Goal: Task Accomplishment & Management: Manage account settings

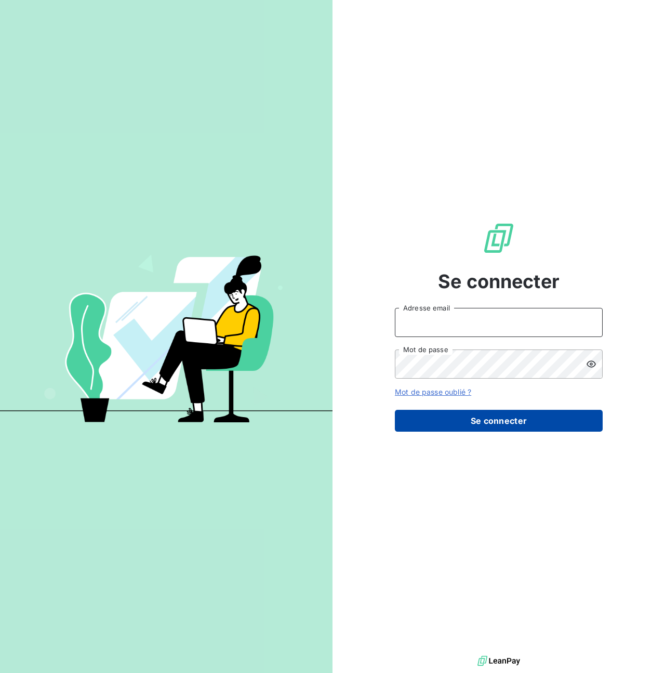
type input "[PERSON_NAME][EMAIL_ADDRESS][PERSON_NAME][DOMAIN_NAME]"
click at [494, 422] on button "Se connecter" at bounding box center [499, 421] width 208 height 22
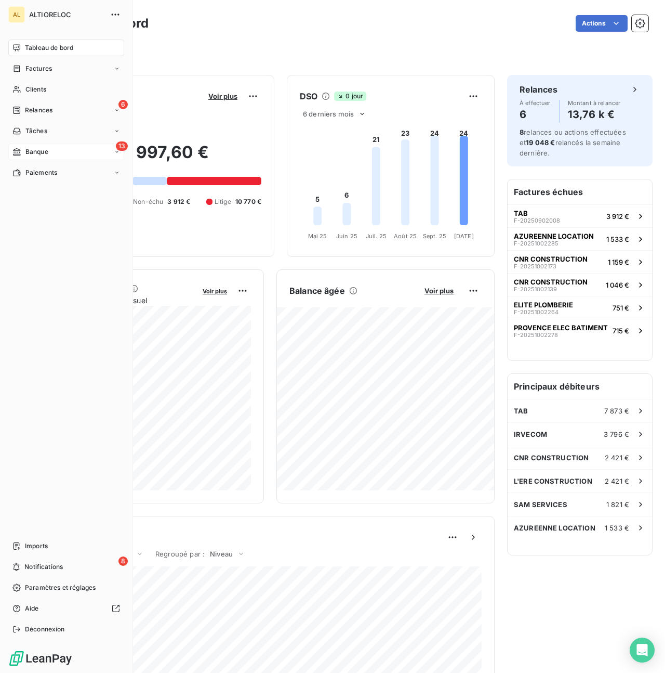
click at [36, 149] on span "Banque" at bounding box center [36, 151] width 23 height 9
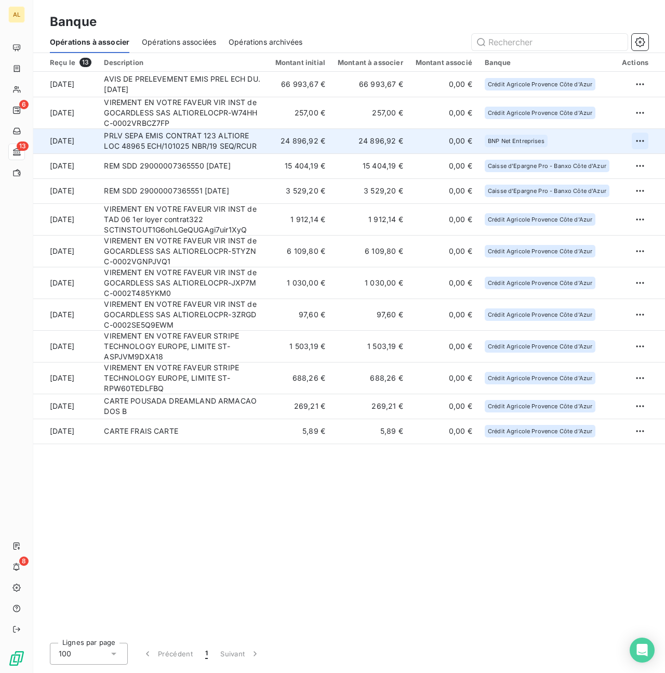
click at [637, 145] on html "AL 6 13 8 Banque Opérations à associer Opérations associées Opérations archivée…" at bounding box center [332, 336] width 665 height 673
click at [610, 161] on div "Archiver l’opération" at bounding box center [604, 163] width 80 height 17
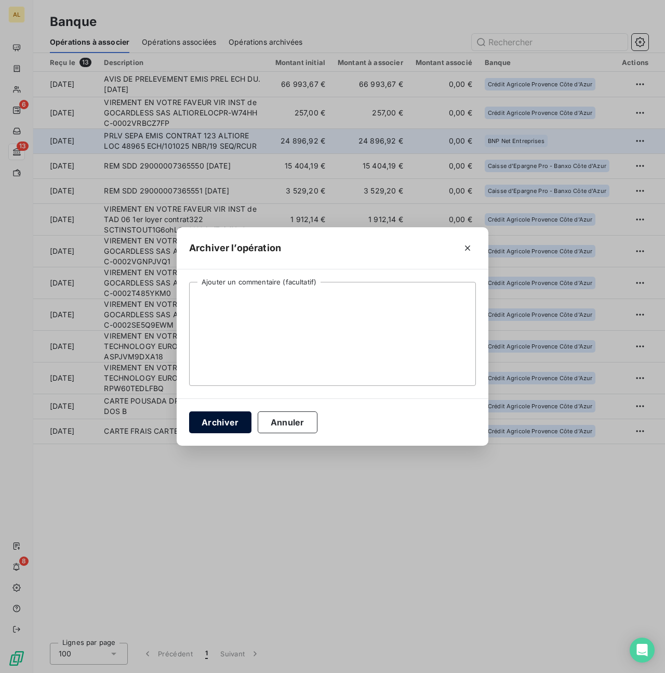
click at [212, 426] on button "Archiver" at bounding box center [220, 422] width 62 height 22
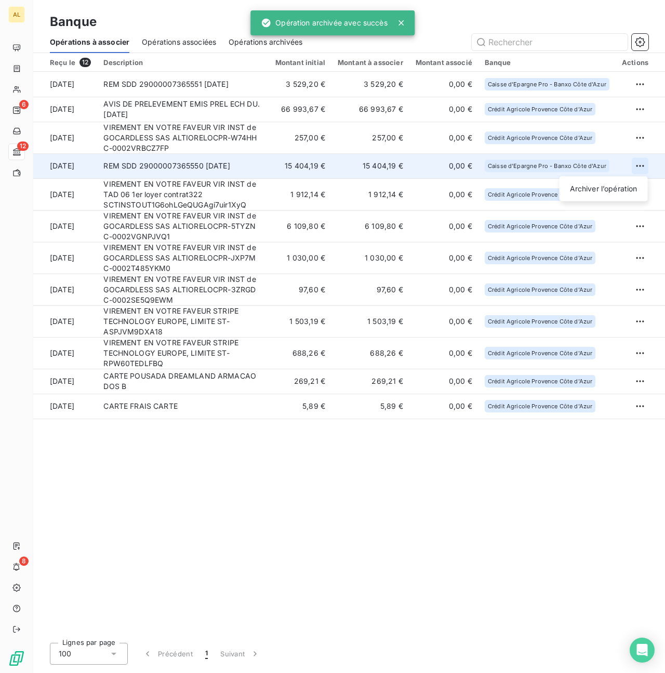
click at [639, 167] on html "AL 6 12 8 Banque Opérations à associer Opérations associées Opérations archivée…" at bounding box center [332, 336] width 665 height 673
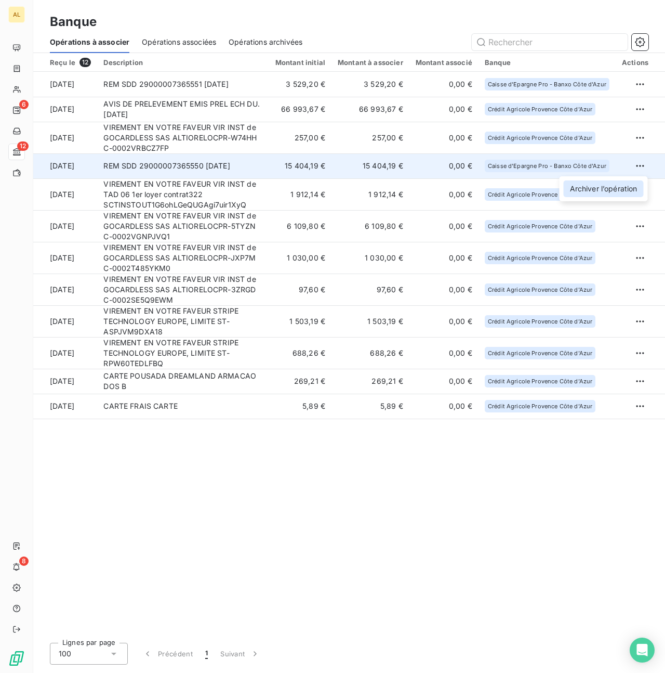
click at [585, 188] on div "Archiver l’opération" at bounding box center [604, 188] width 80 height 17
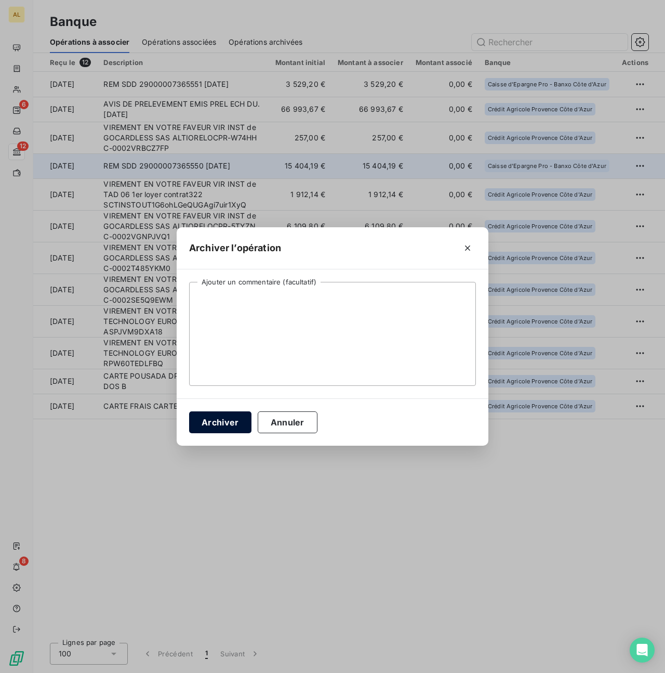
click at [227, 424] on button "Archiver" at bounding box center [220, 422] width 62 height 22
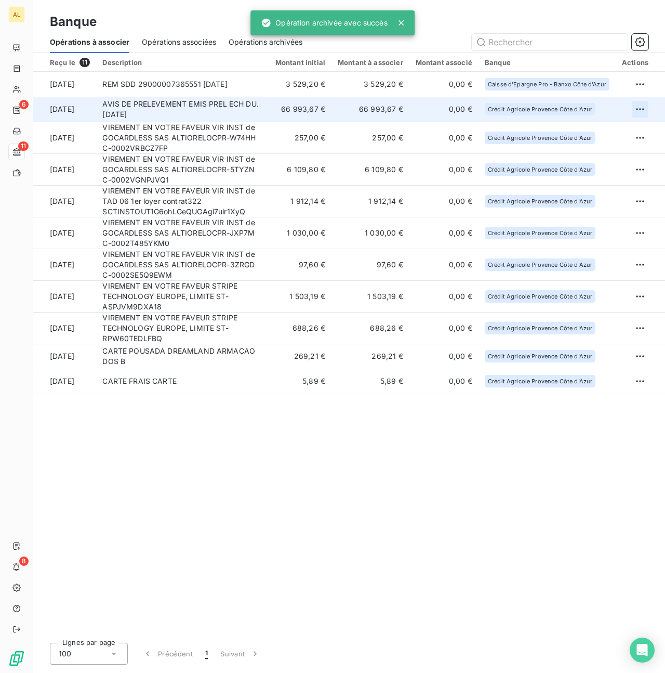
click at [641, 110] on html "AL 6 11 8 Banque Opérations à associer Opérations associées Opérations archivée…" at bounding box center [332, 336] width 665 height 673
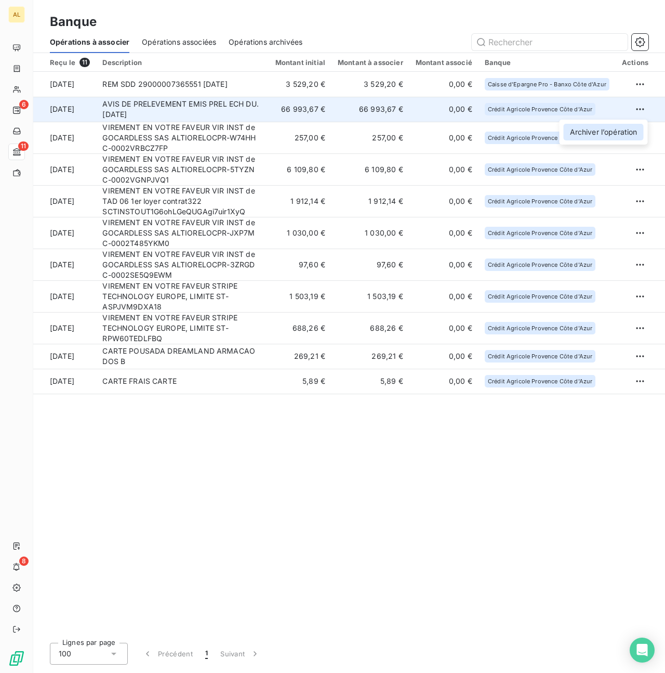
click at [602, 132] on div "Archiver l’opération" at bounding box center [604, 132] width 80 height 17
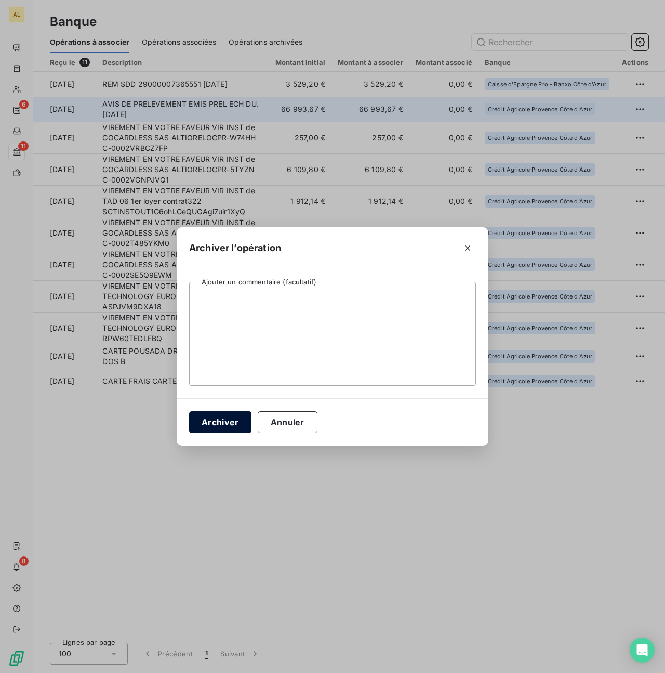
click at [226, 417] on button "Archiver" at bounding box center [220, 422] width 62 height 22
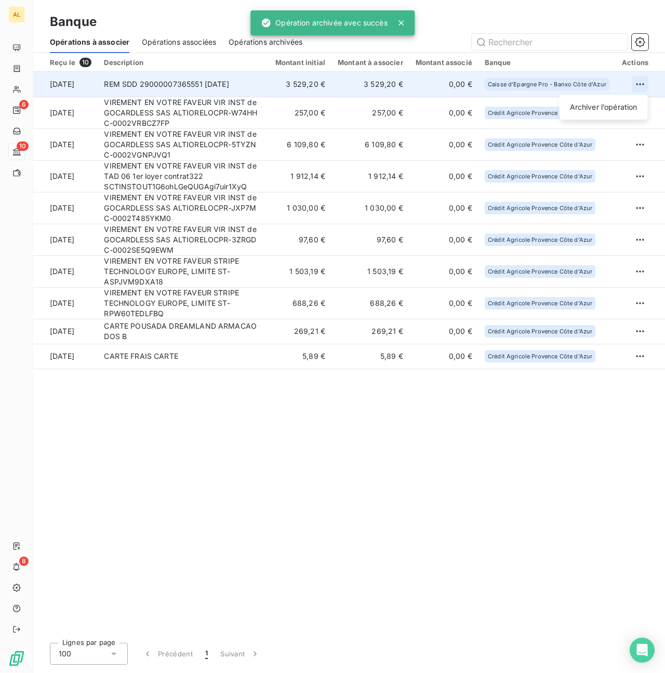
click at [640, 87] on html "AL 6 10 8 Banque Opérations à associer Opérations associées Opérations archivée…" at bounding box center [332, 336] width 665 height 673
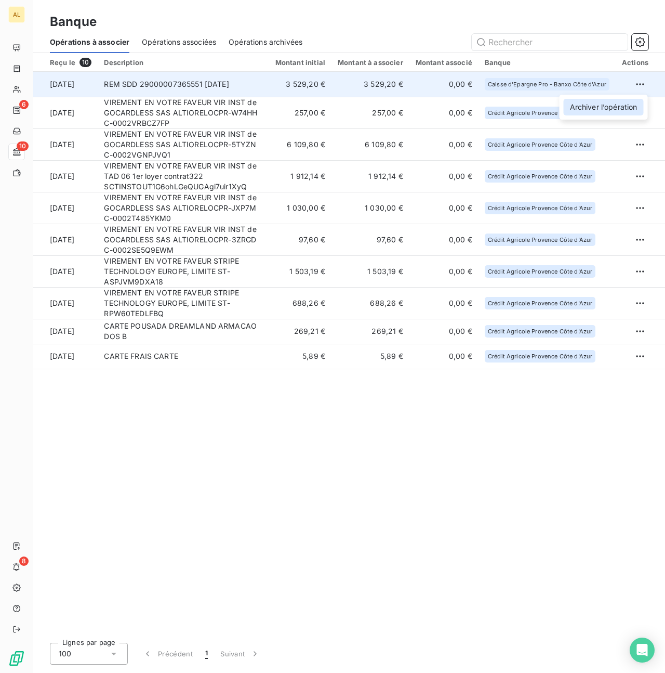
click at [578, 102] on div "Archiver l’opération" at bounding box center [604, 107] width 80 height 17
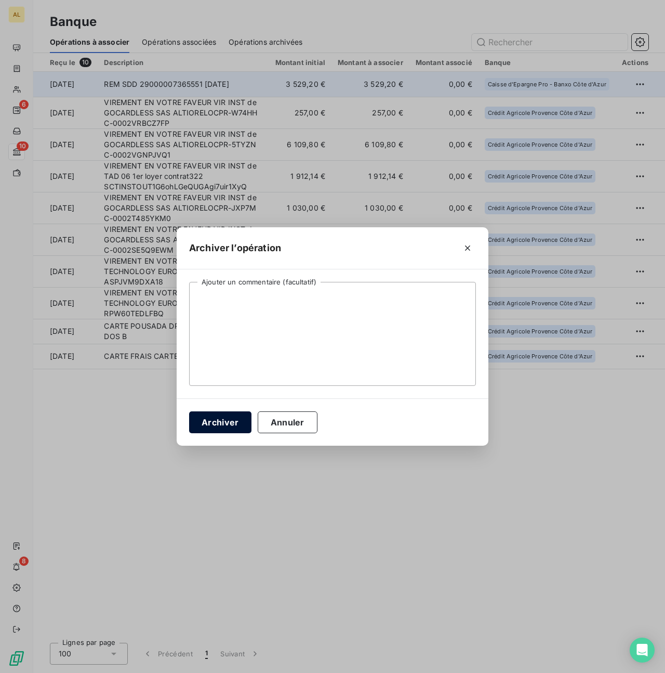
click at [218, 426] on button "Archiver" at bounding box center [220, 422] width 62 height 22
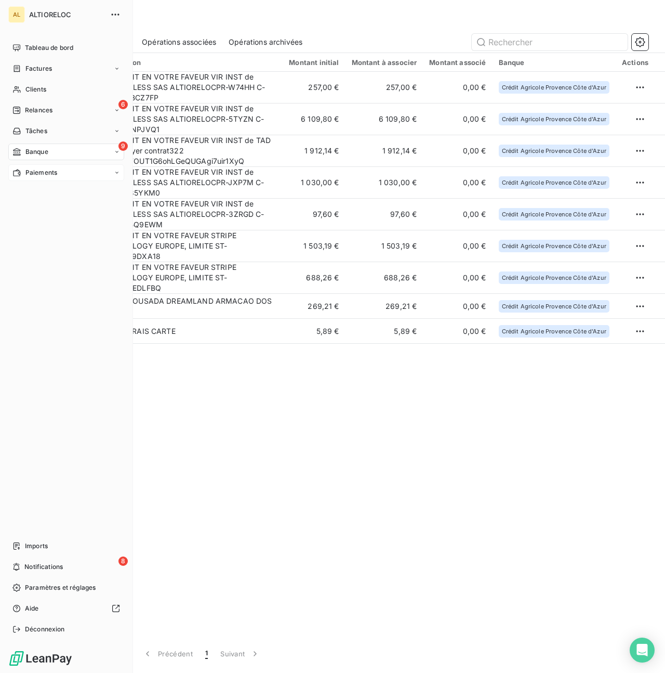
click at [30, 175] on span "Paiements" at bounding box center [41, 172] width 32 height 9
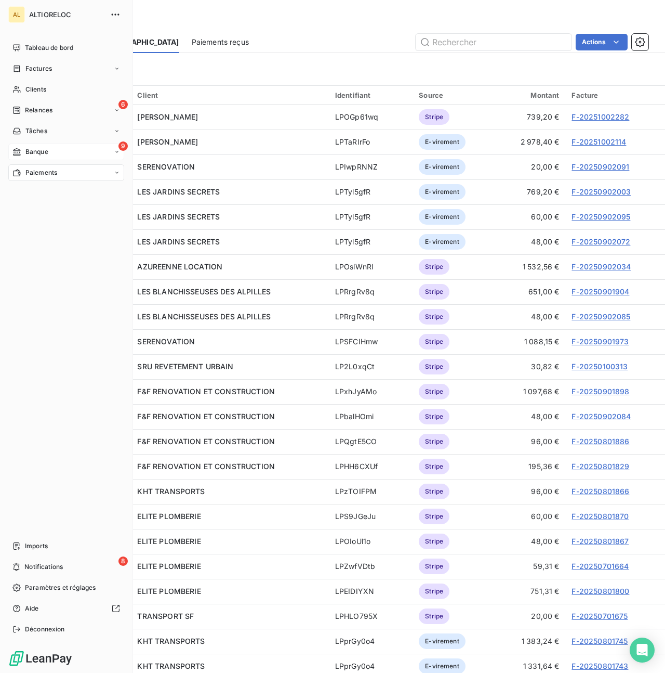
click at [36, 151] on span "Banque" at bounding box center [36, 151] width 23 height 9
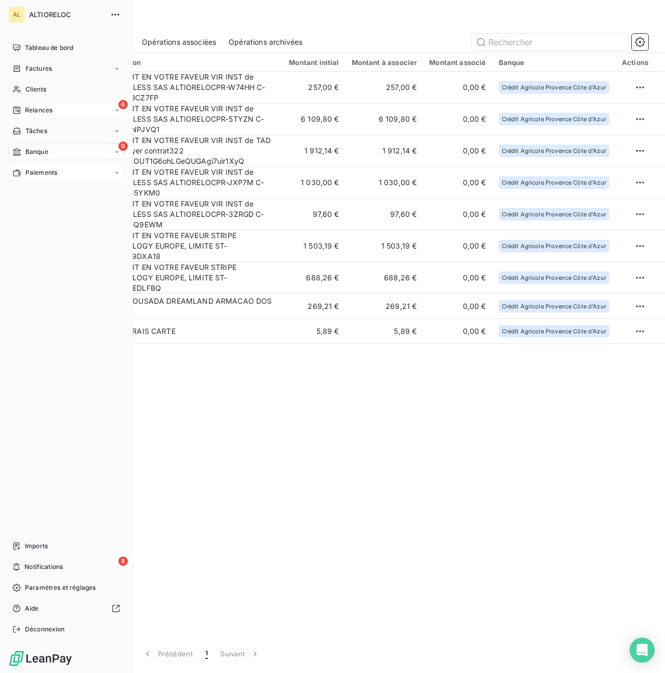
click at [41, 108] on span "Relances" at bounding box center [39, 110] width 28 height 9
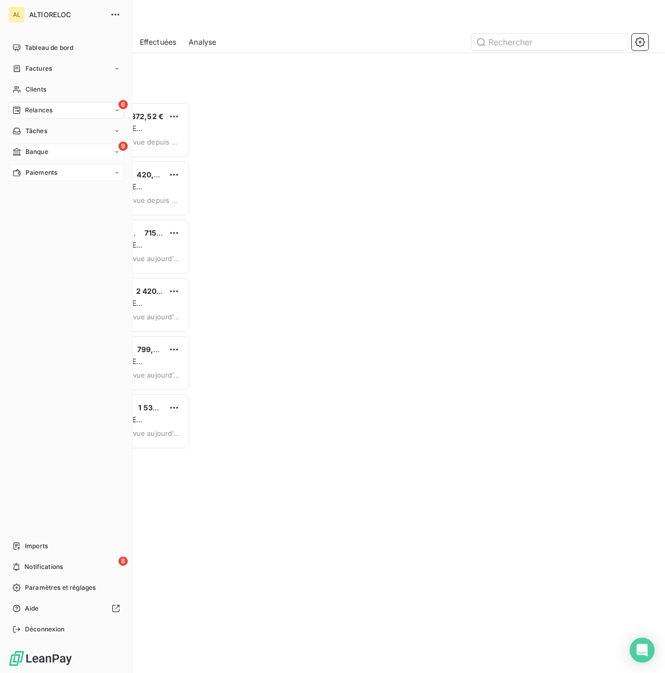
scroll to position [571, 140]
